Goal: Check status: Check status

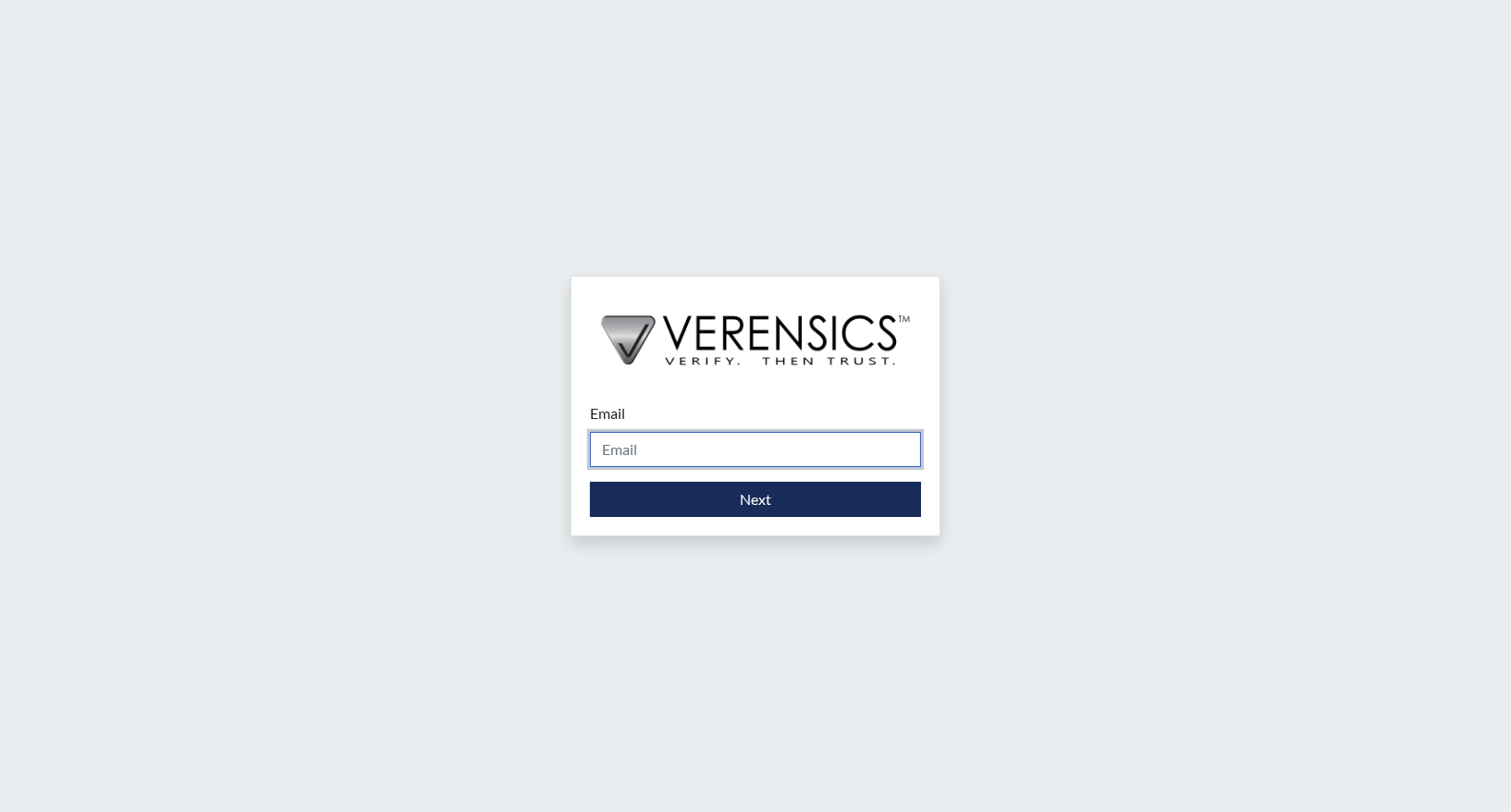
click at [670, 441] on input "Email" at bounding box center [756, 449] width 331 height 35
type input "[PERSON_NAME][EMAIL_ADDRESS][PERSON_NAME][DOMAIN_NAME]"
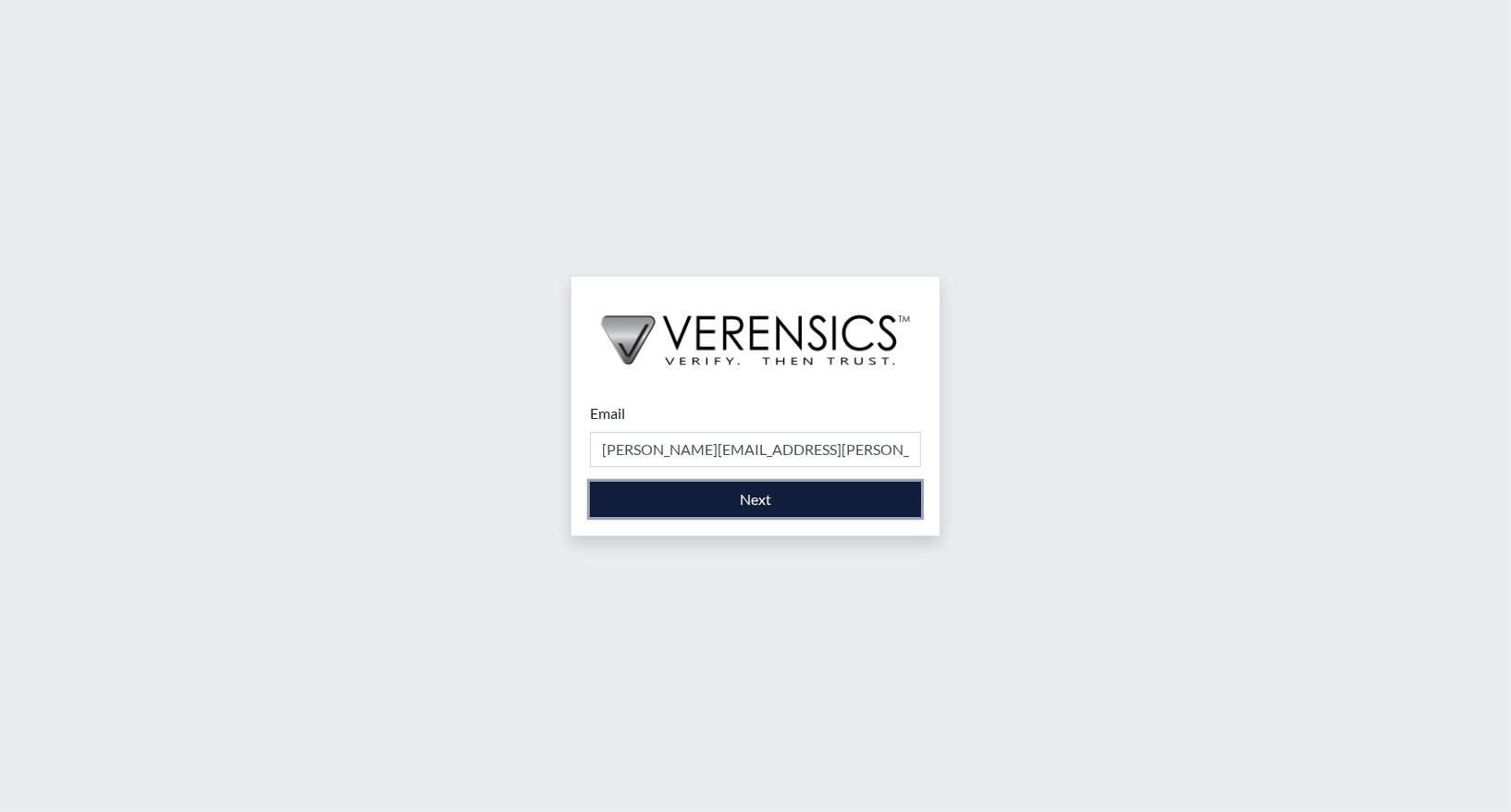
click at [708, 507] on button "Next" at bounding box center [756, 500] width 331 height 35
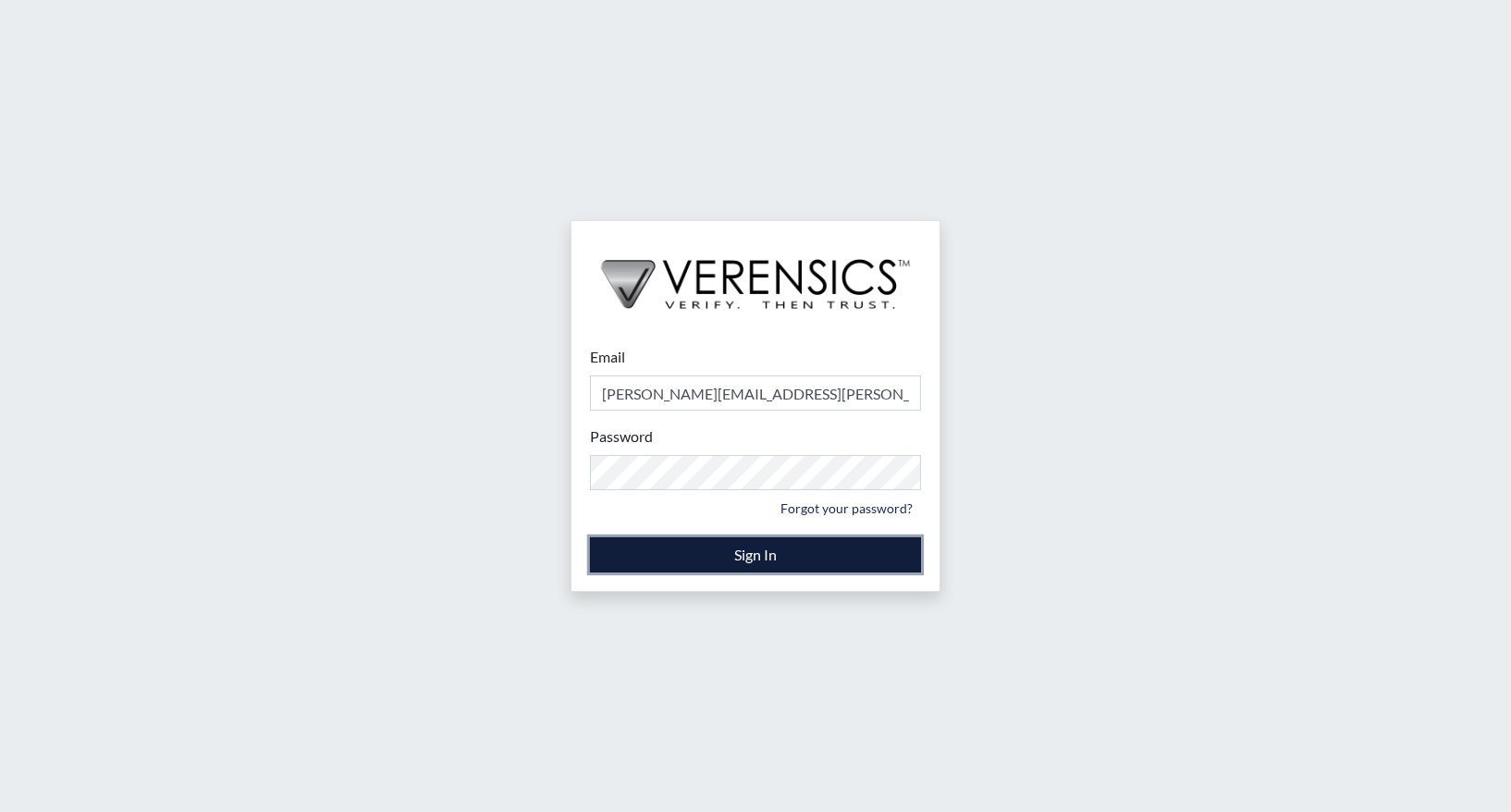
click at [636, 561] on button "Sign In" at bounding box center [756, 555] width 331 height 35
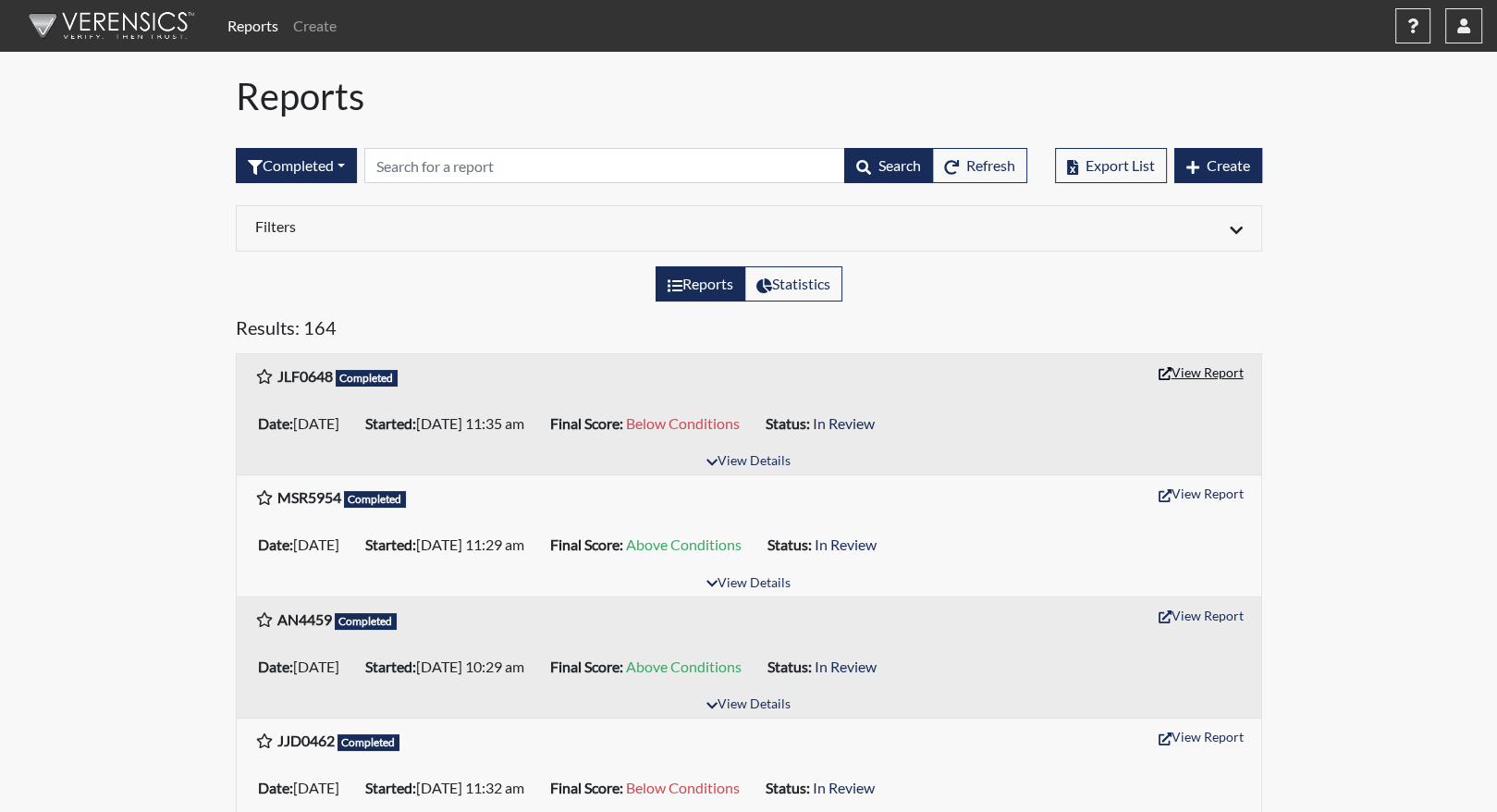
click at [1182, 372] on button "View Report" at bounding box center [1200, 372] width 102 height 29
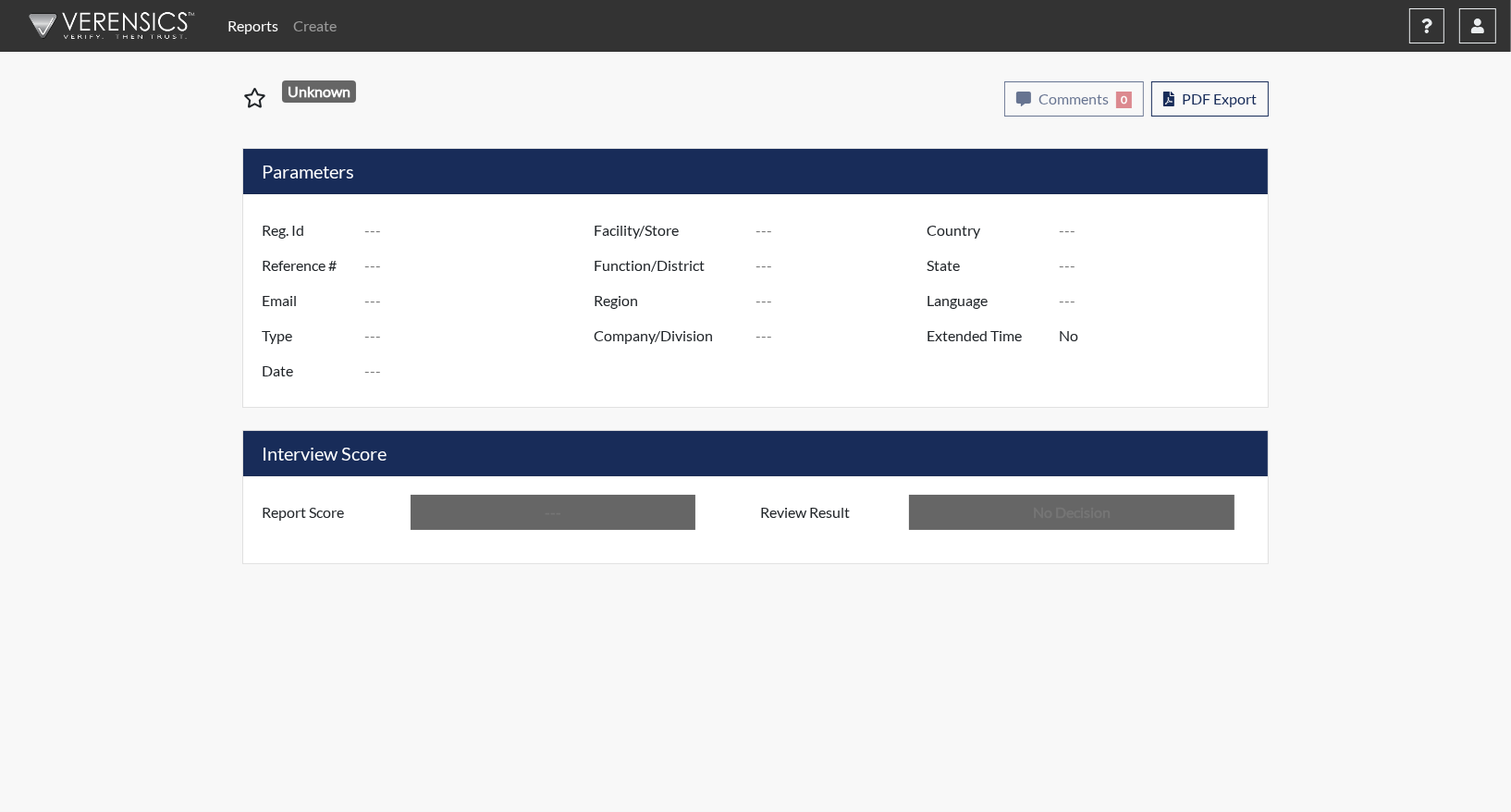
type input "JLF0648"
type input "51669"
type input "---"
type input "Corrections Pre-Employment"
type input "Oct 8, 2025"
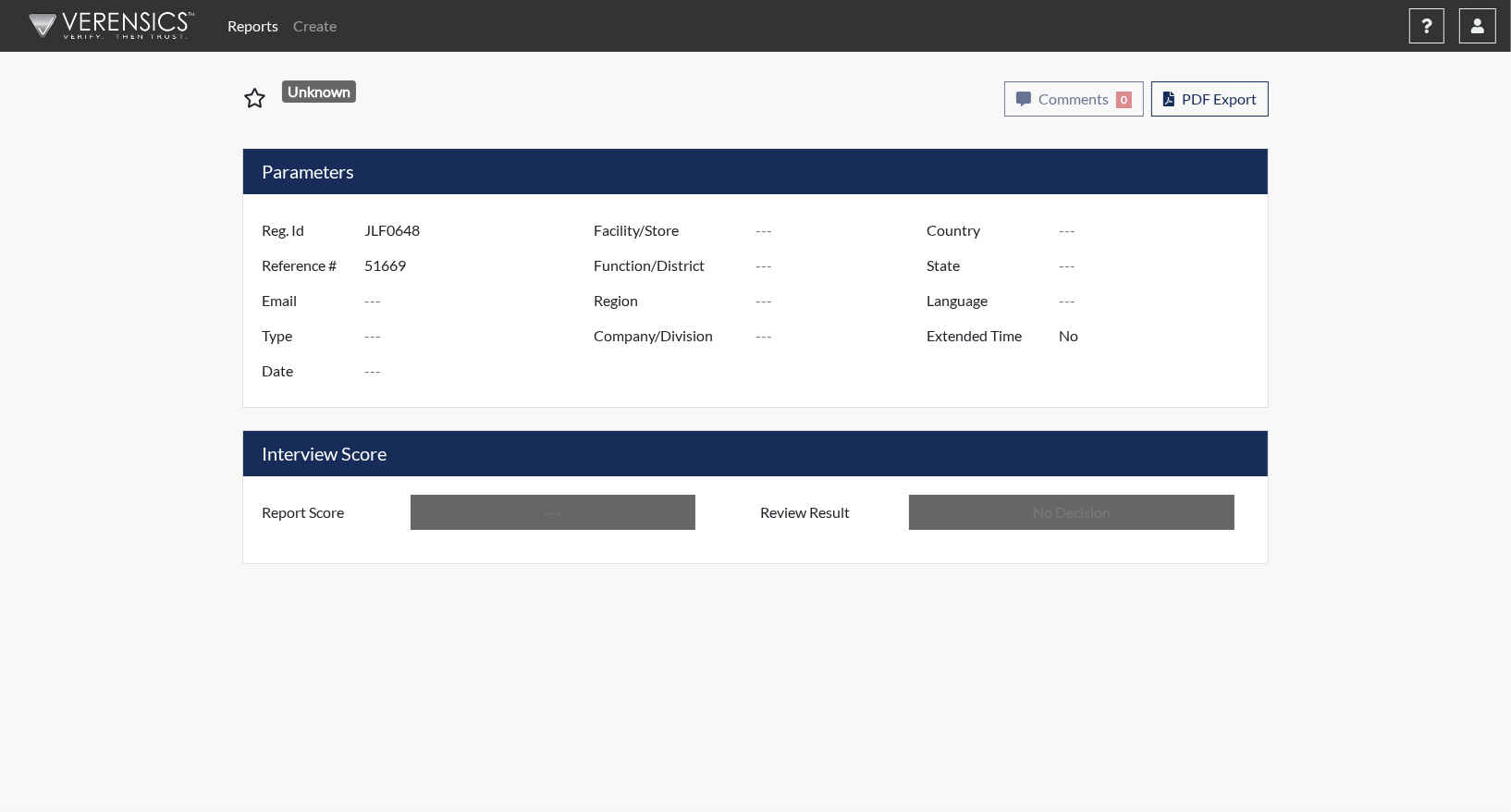
type input "[PERSON_NAME]"
type input "[GEOGRAPHIC_DATA]"
type input "[US_STATE]"
type input "English"
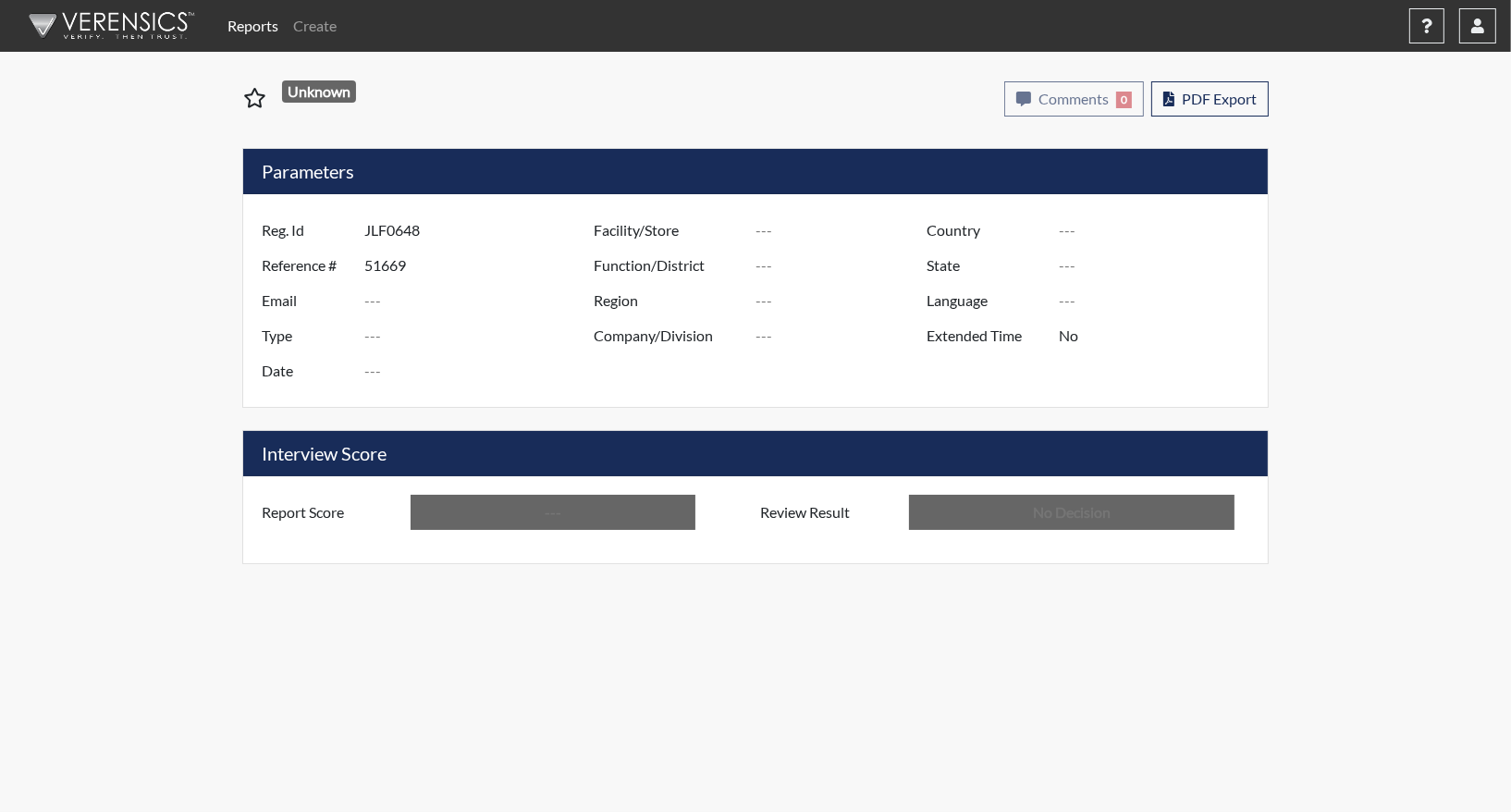
type input "Below Conditions"
type input "In Review"
